Goal: Task Accomplishment & Management: Manage account settings

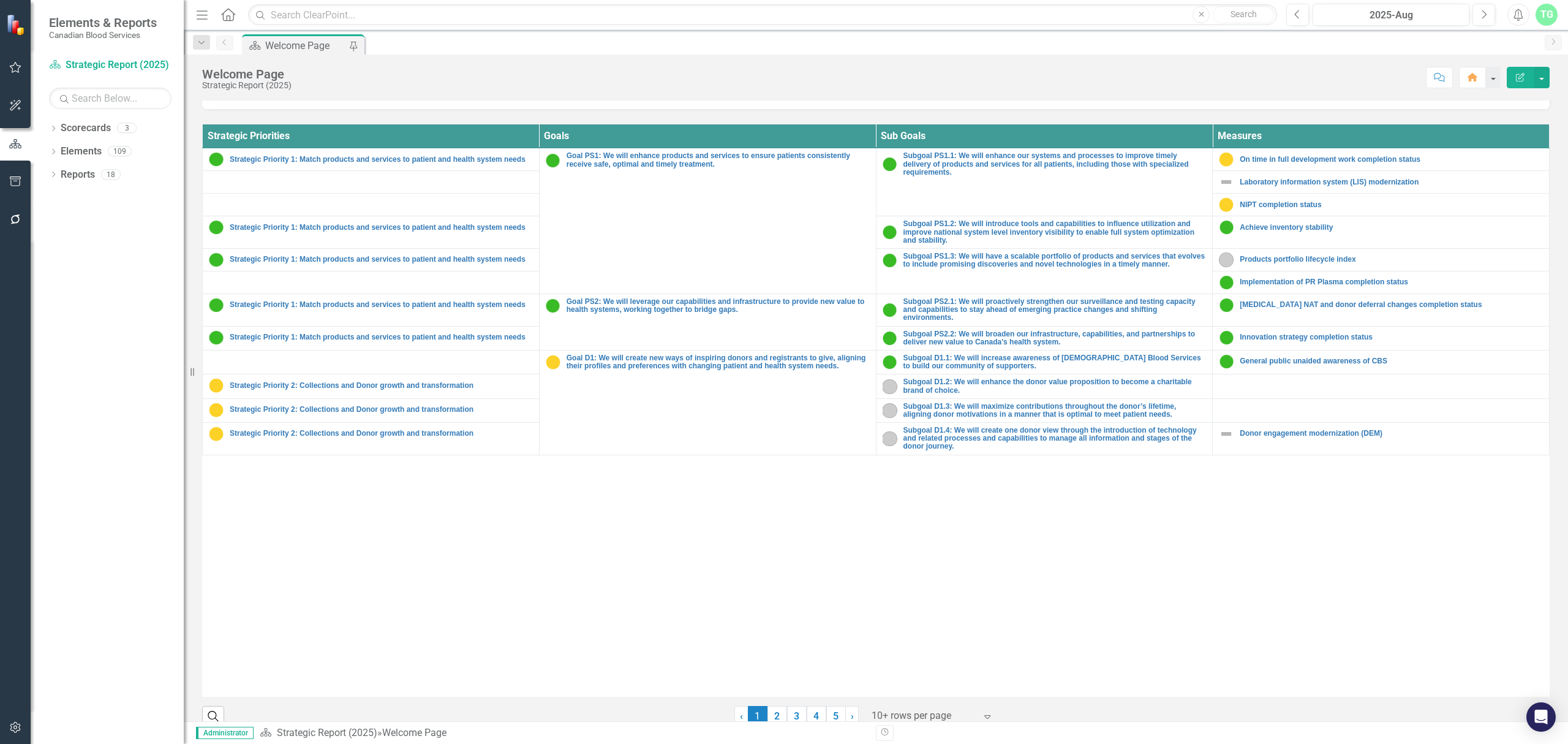
scroll to position [449, 0]
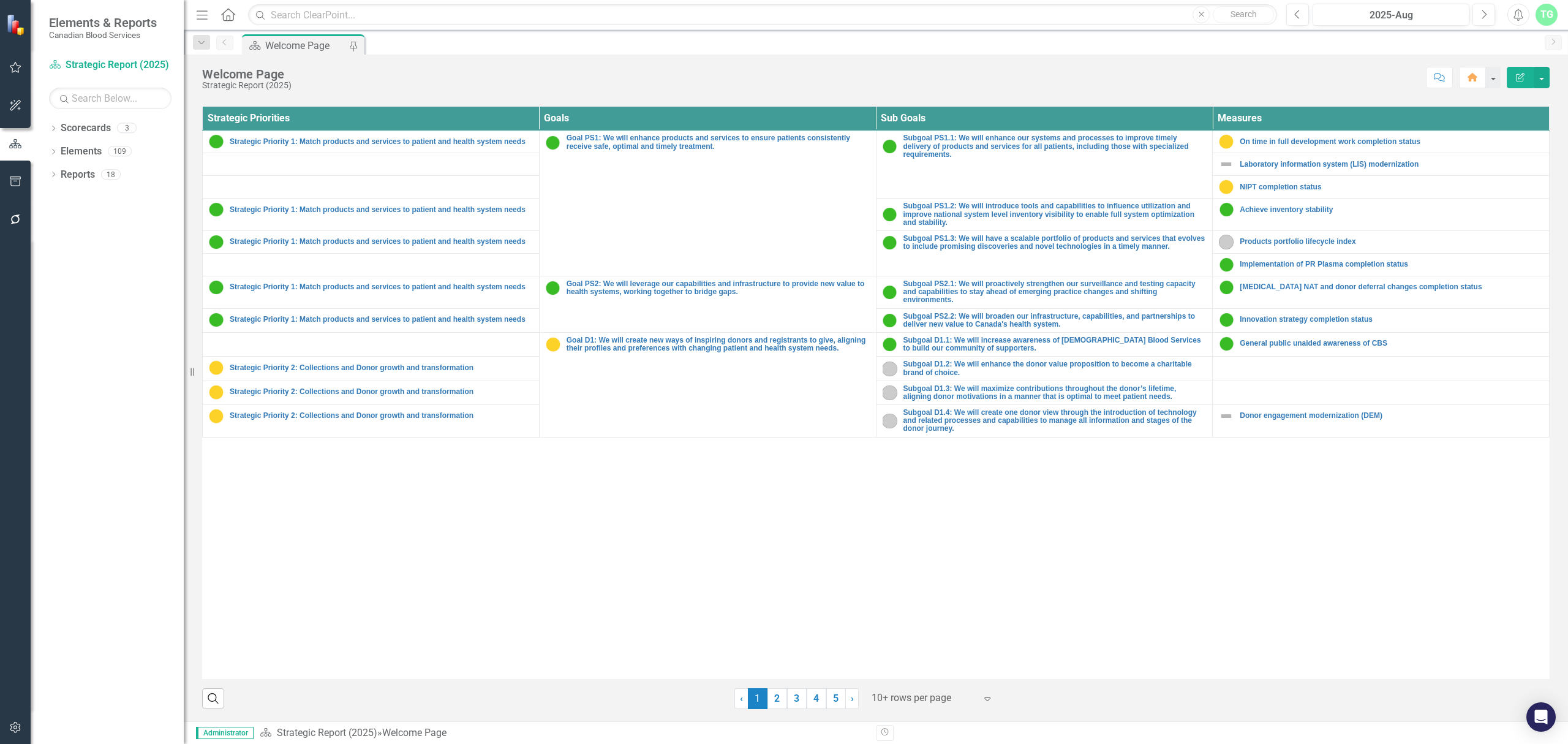
click at [912, 567] on div at bounding box center [923, 697] width 104 height 16
click at [943, 567] on div "Display All Rows" at bounding box center [931, 677] width 115 height 14
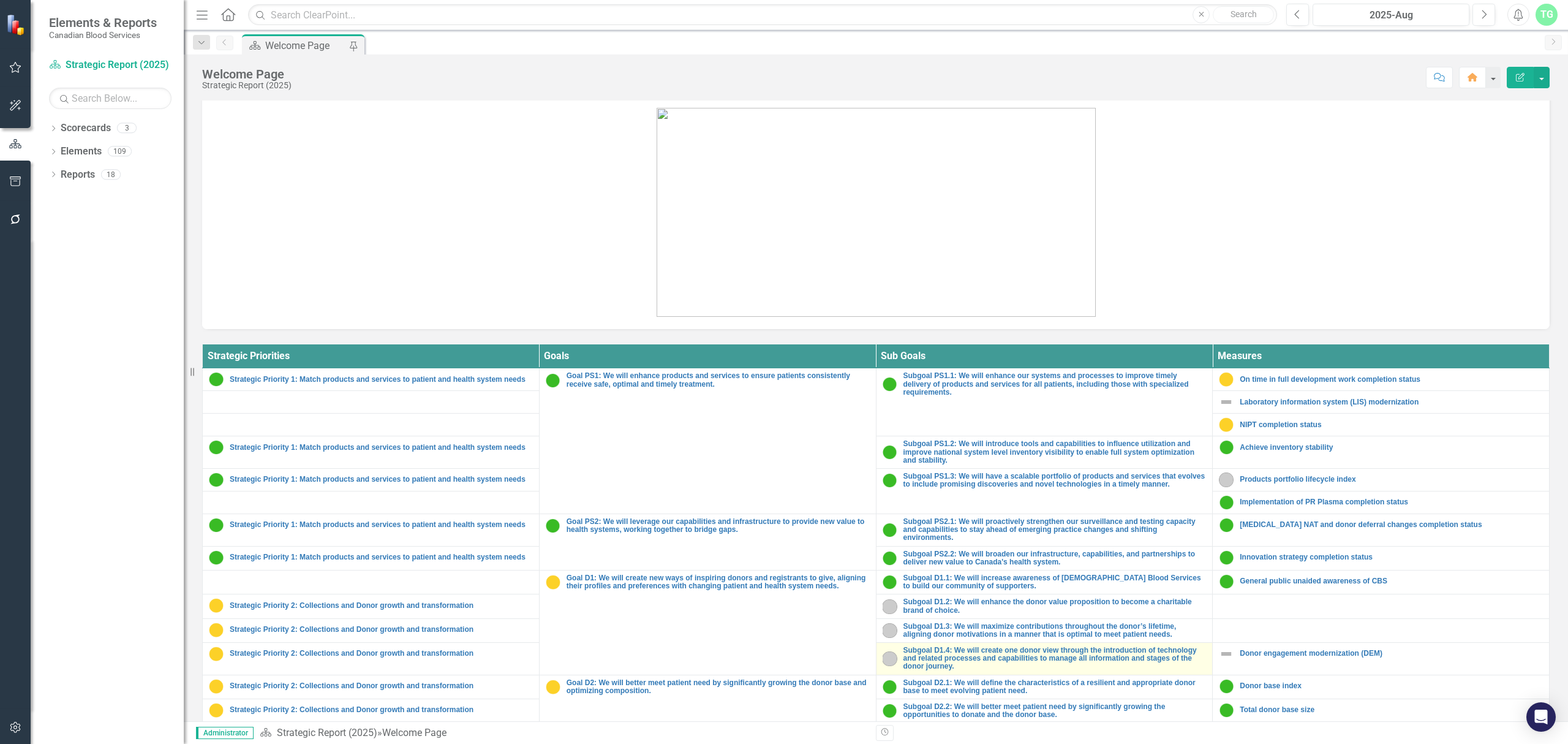
scroll to position [437, 0]
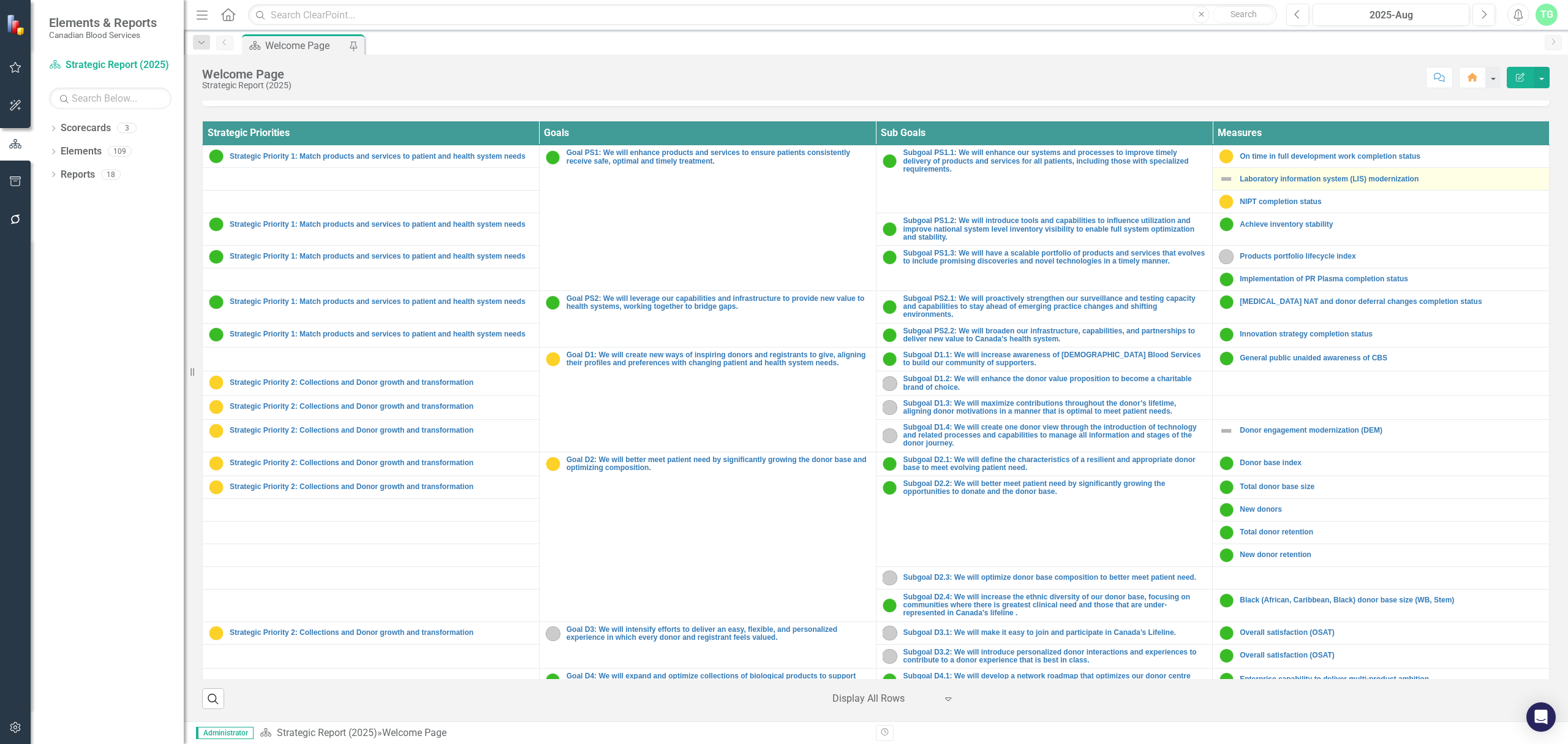
click at [1219, 177] on img at bounding box center [1226, 178] width 15 height 15
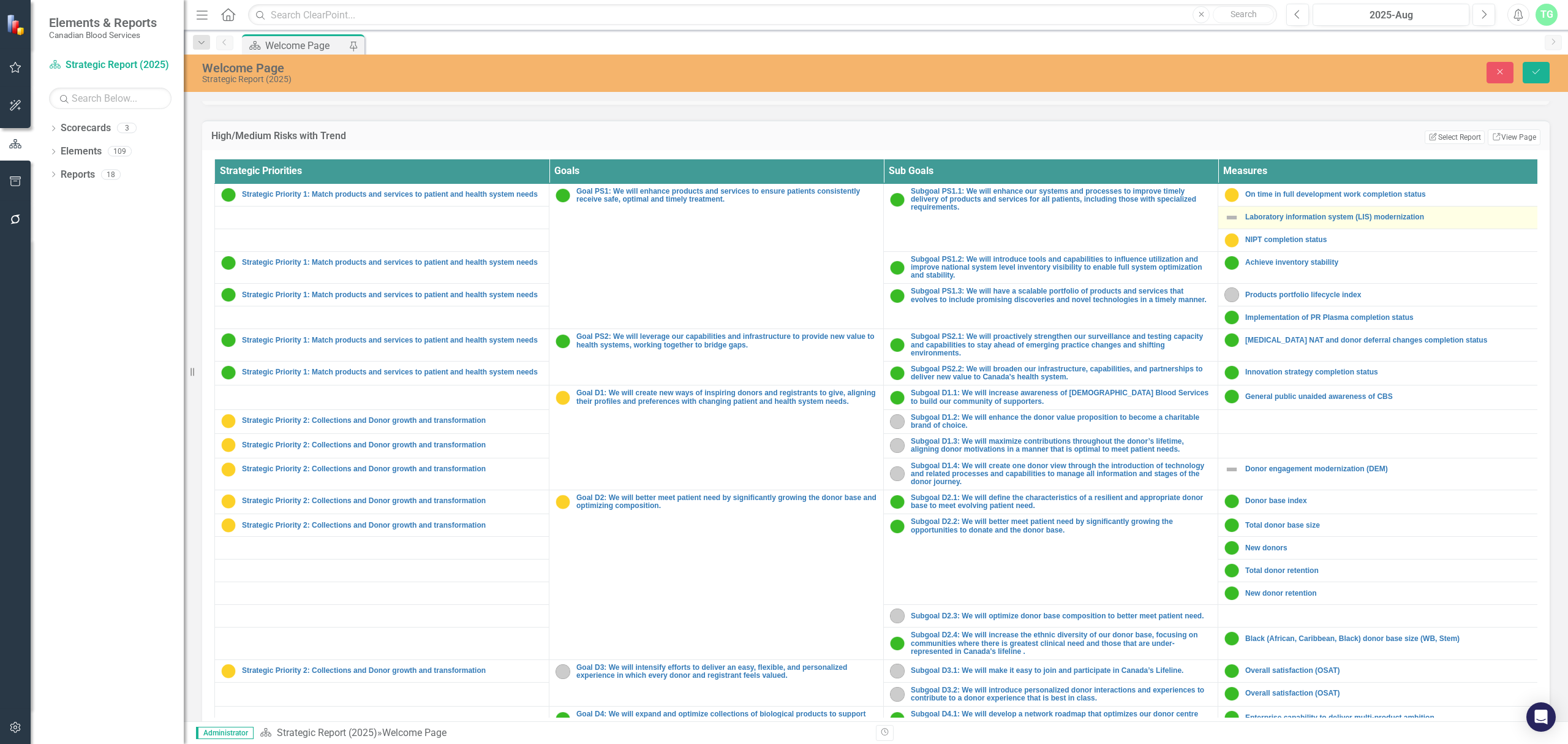
scroll to position [449, 0]
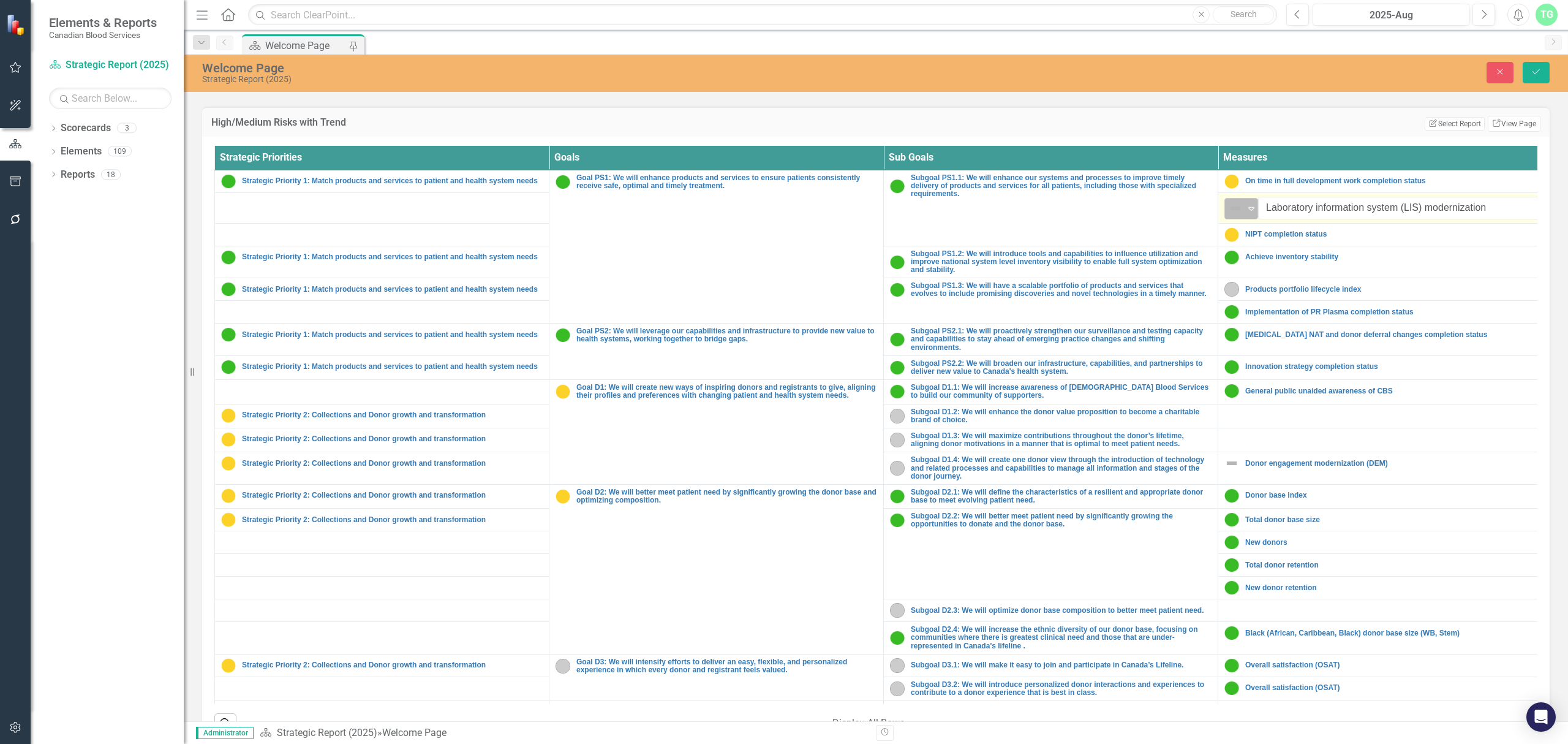
click at [1253, 209] on icon at bounding box center [1251, 209] width 6 height 4
click at [1253, 251] on div "On Target" at bounding box center [1289, 250] width 103 height 15
click at [1076, 128] on td "Edit Report Select Report Link View Page" at bounding box center [1233, 124] width 613 height 16
click at [1253, 75] on button "Save" at bounding box center [1536, 72] width 27 height 22
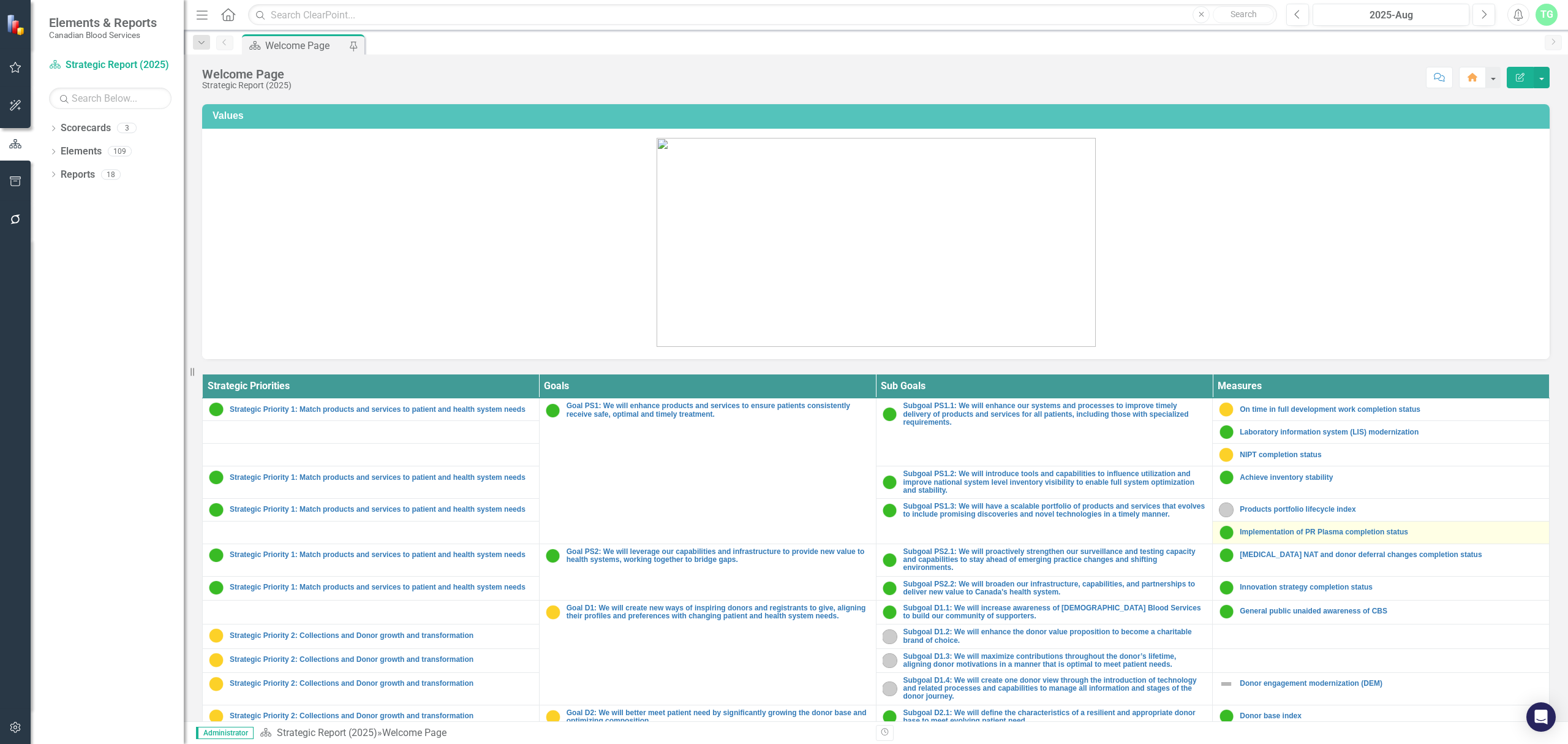
scroll to position [245, 0]
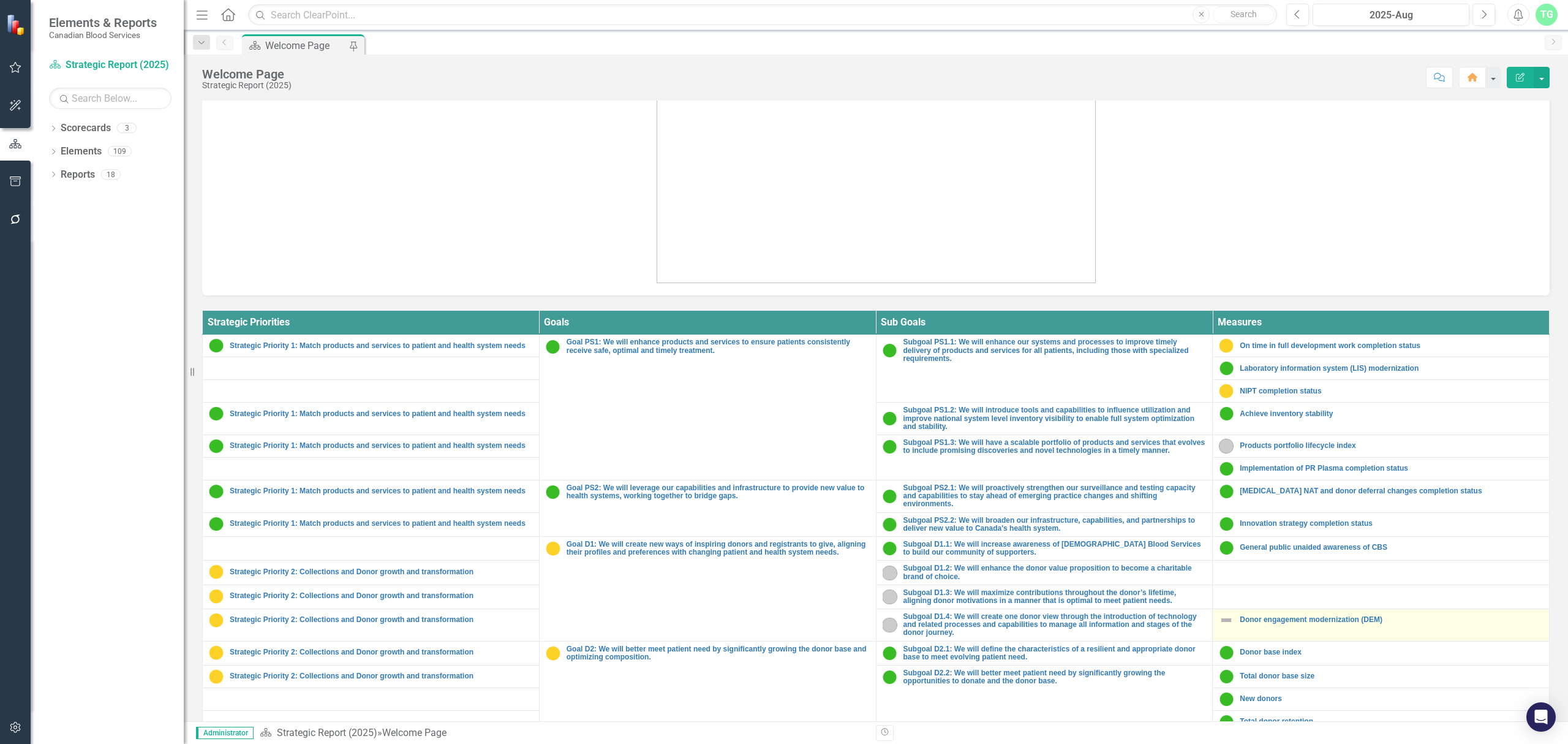
click at [1220, 567] on img at bounding box center [1226, 620] width 15 height 15
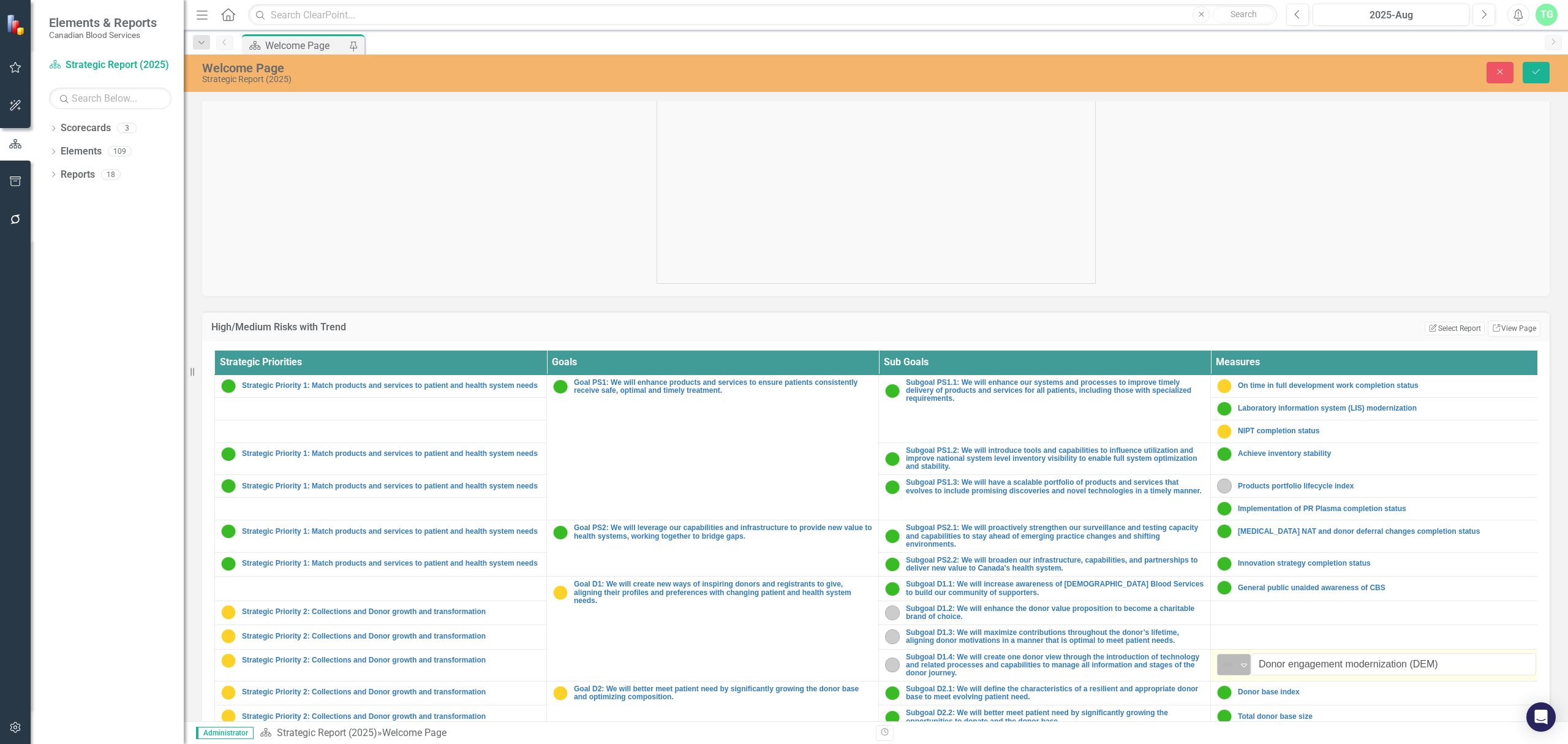
click at [1240, 567] on div "Expand" at bounding box center [1243, 664] width 12 height 20
click at [1247, 567] on div "On Target" at bounding box center [1281, 583] width 103 height 15
click at [1253, 327] on td "Edit Report Select Report Link View Page" at bounding box center [1233, 328] width 613 height 16
click at [1253, 67] on icon "Save" at bounding box center [1536, 72] width 11 height 9
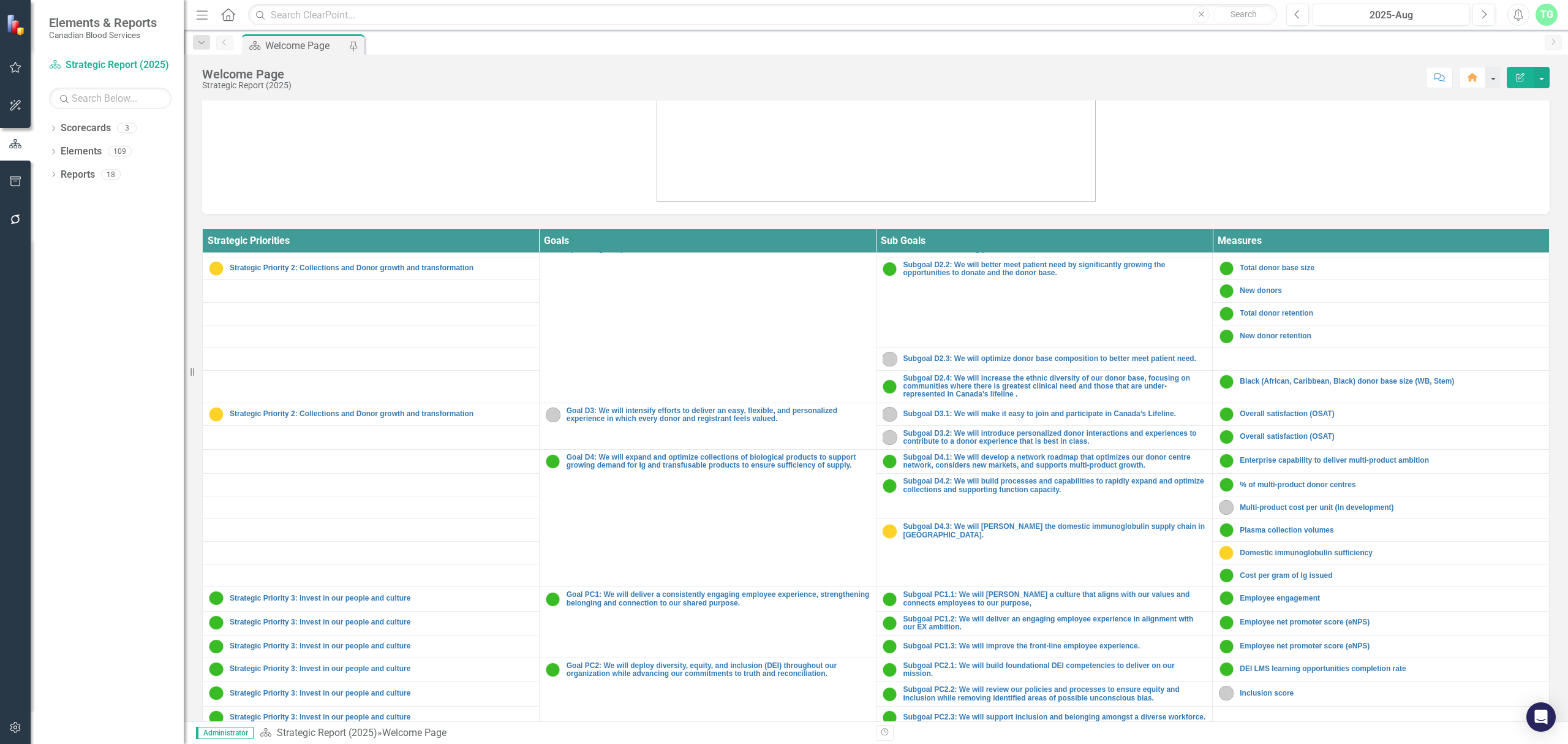
scroll to position [816, 0]
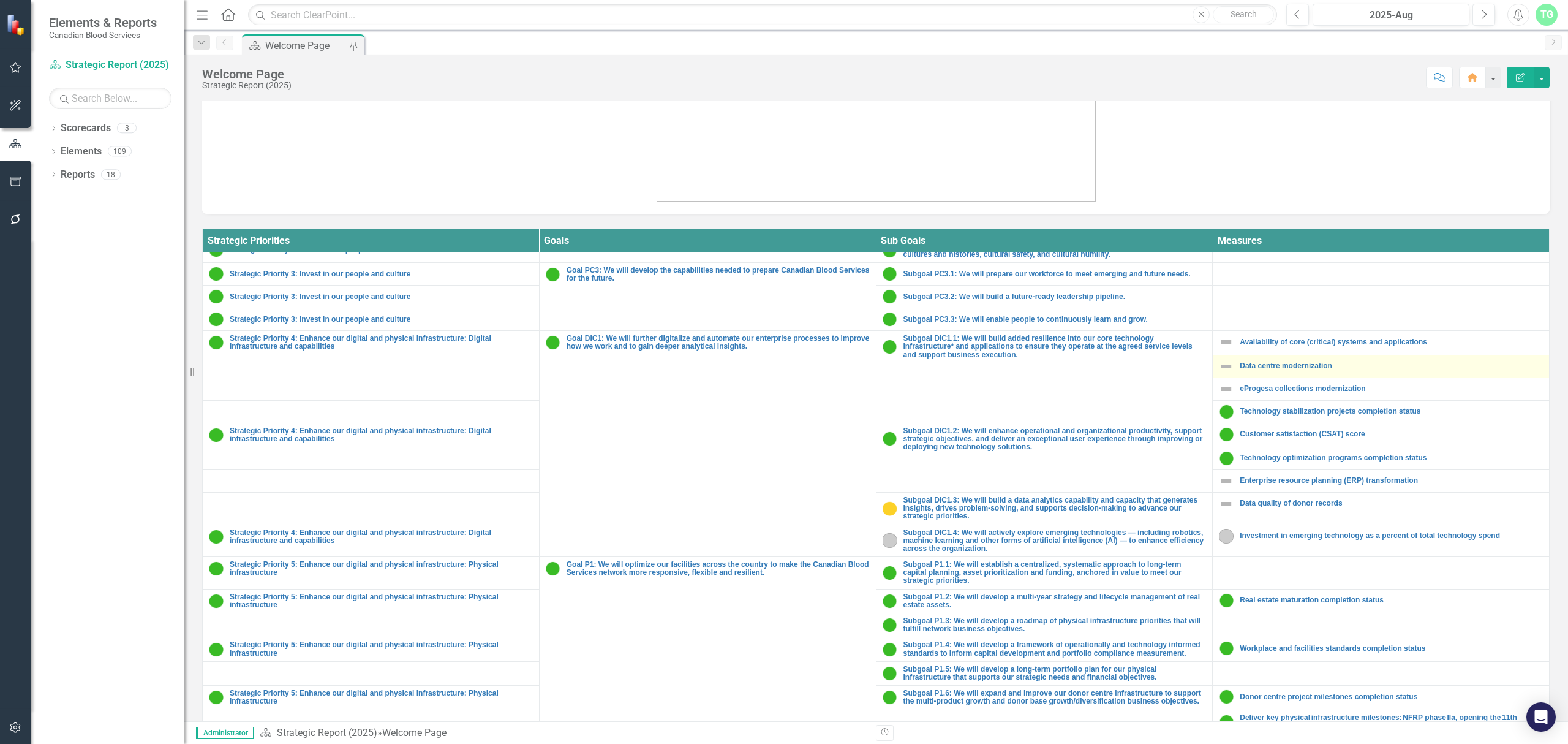
click at [1219, 368] on img at bounding box center [1226, 366] width 15 height 15
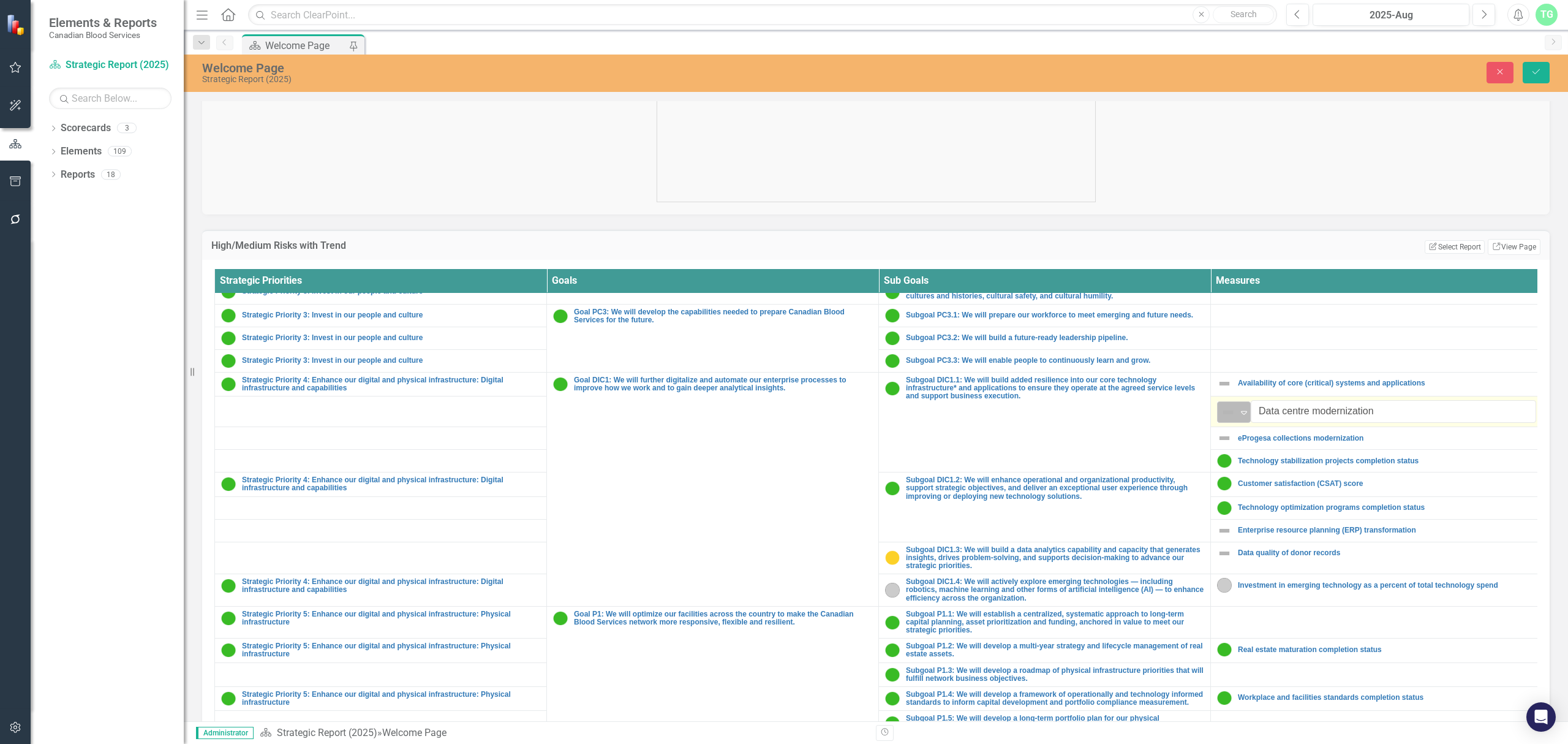
click at [1248, 417] on icon "Expand" at bounding box center [1243, 412] width 12 height 10
click at [1253, 457] on div "On Target" at bounding box center [1271, 462] width 42 height 14
click at [1226, 444] on img at bounding box center [1224, 438] width 15 height 15
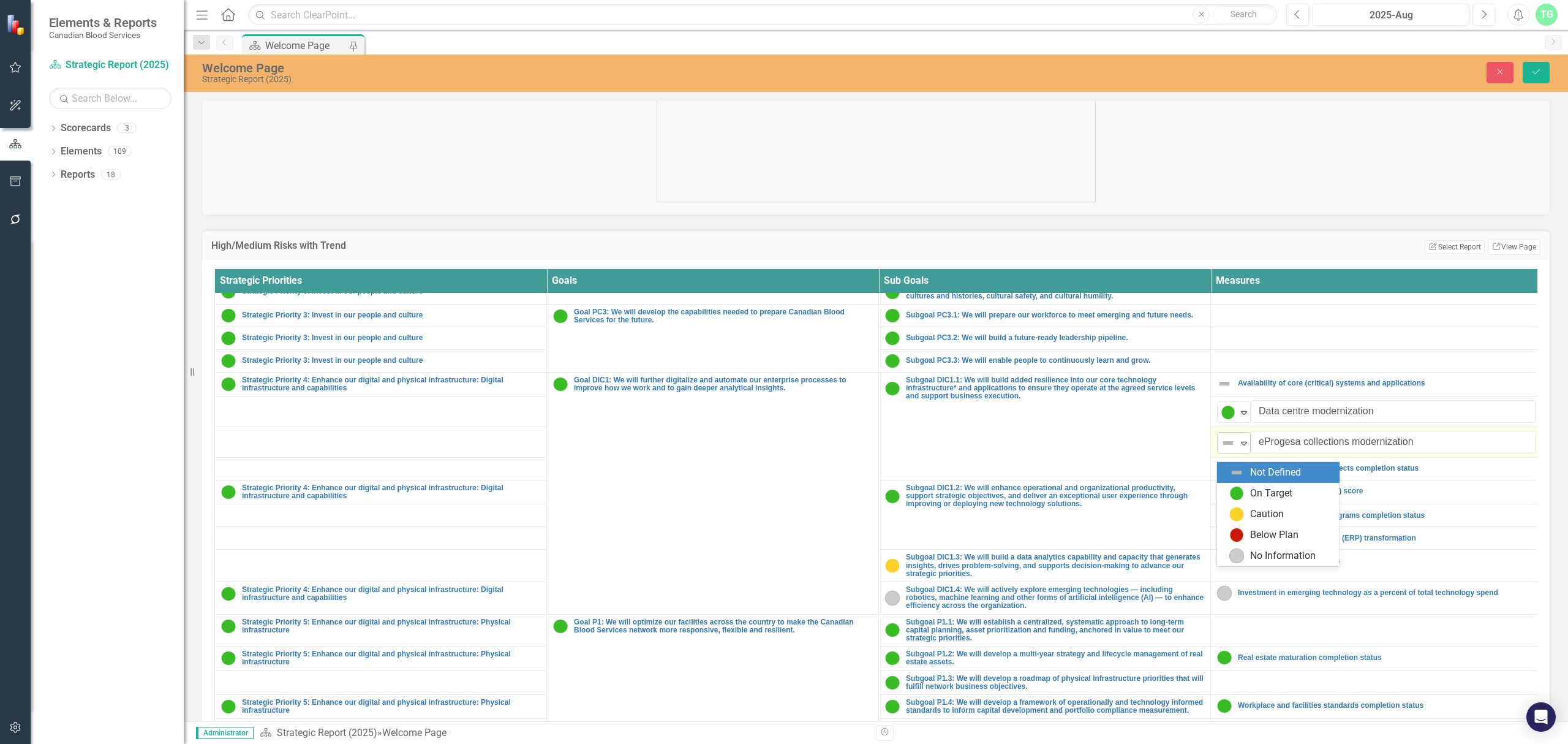
click at [1243, 448] on icon "Expand" at bounding box center [1243, 443] width 12 height 10
click at [1253, 493] on div "On Target" at bounding box center [1271, 494] width 42 height 14
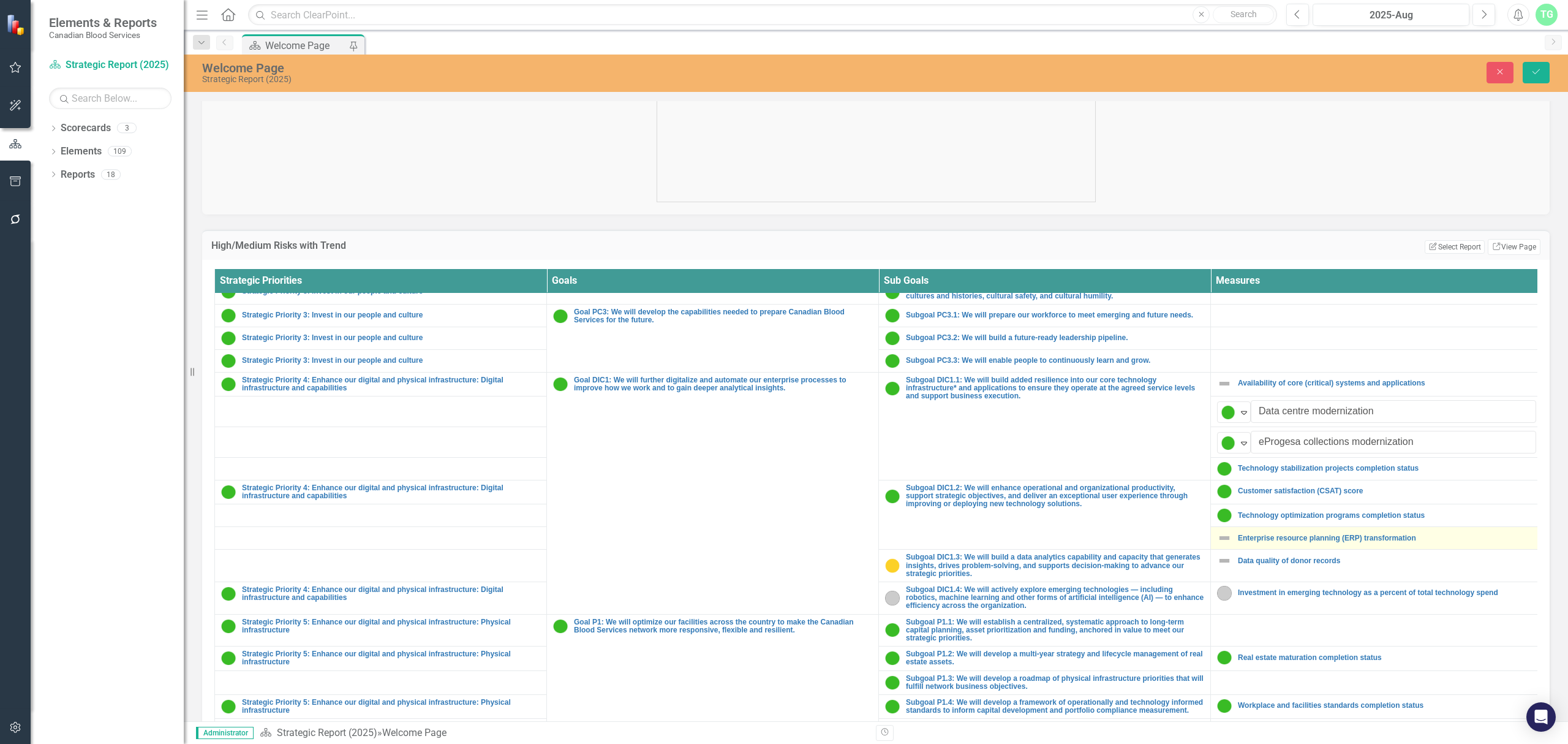
click at [1228, 545] on img at bounding box center [1224, 538] width 15 height 15
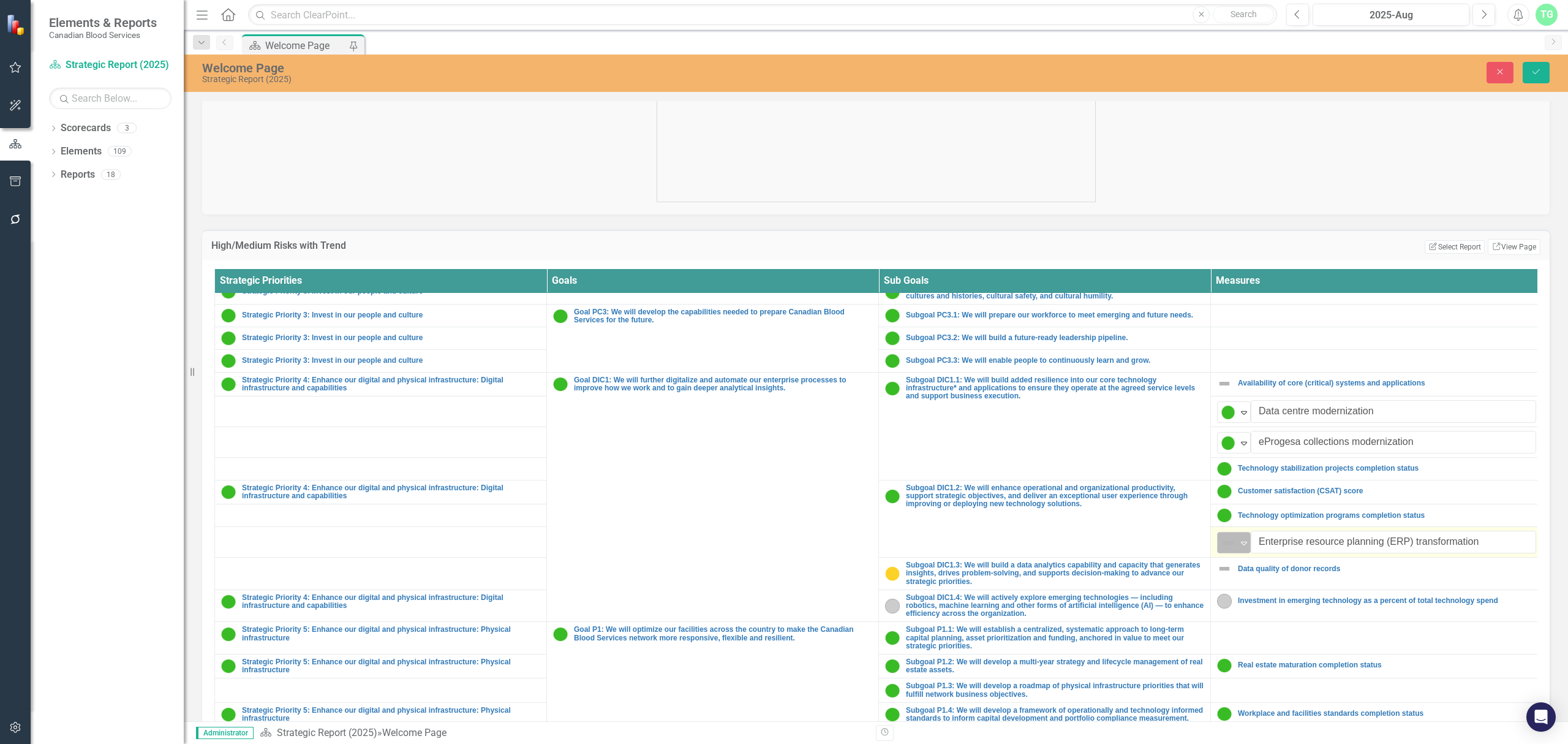
click at [1247, 553] on div "Expand" at bounding box center [1243, 543] width 12 height 20
click at [1253, 475] on div "On Target" at bounding box center [1271, 469] width 42 height 14
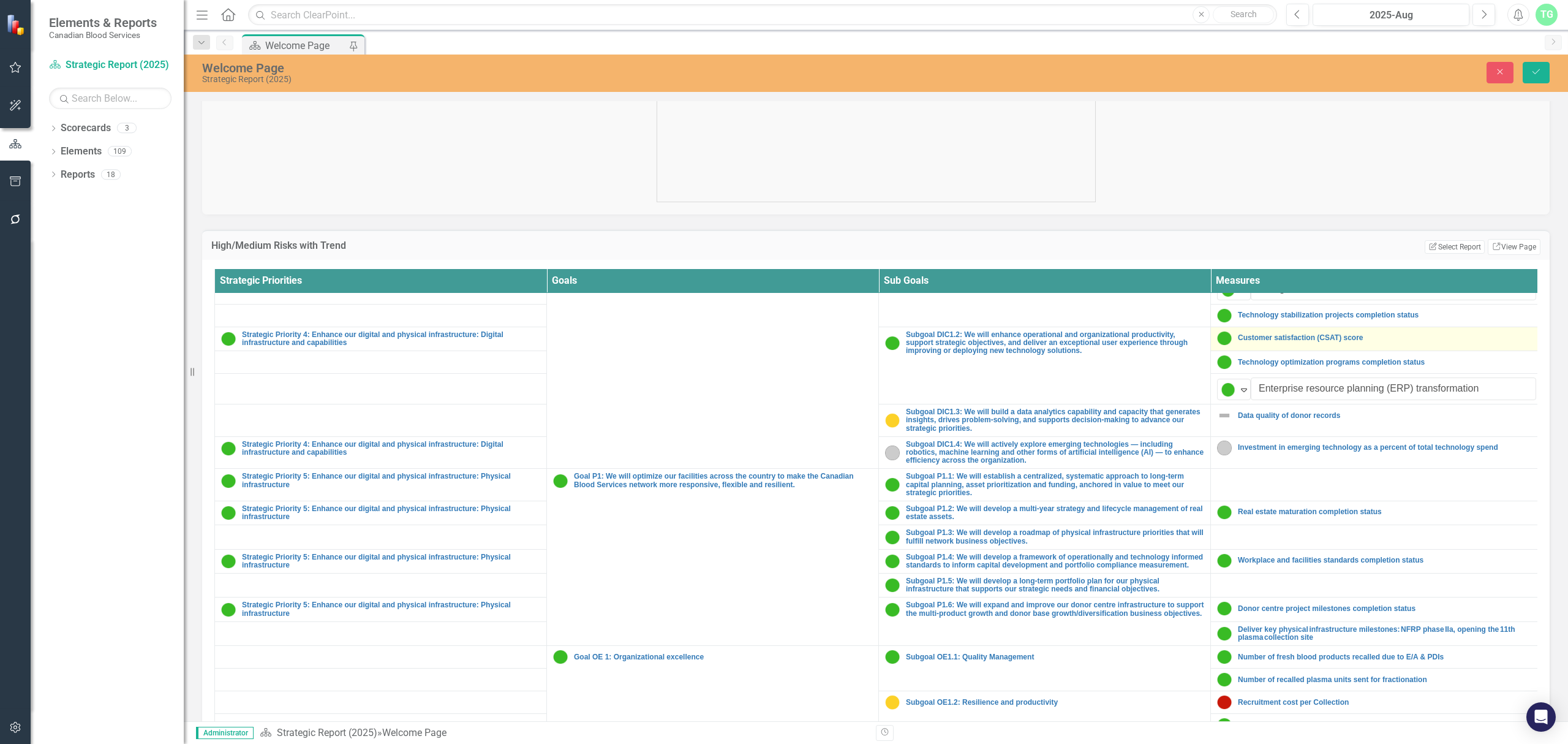
scroll to position [980, 0]
click at [1253, 70] on icon "Save" at bounding box center [1536, 72] width 11 height 9
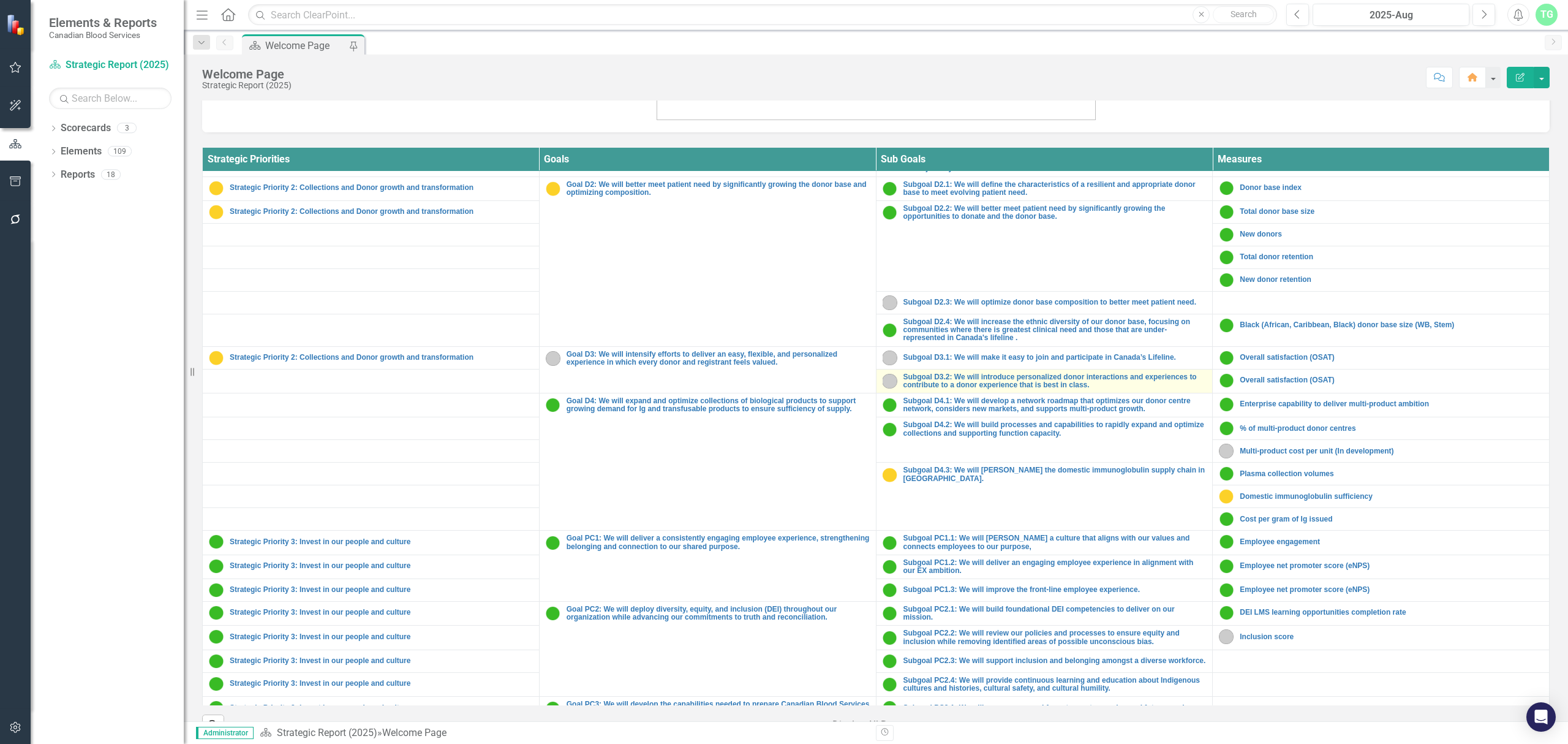
scroll to position [142, 0]
